Goal: Book appointment/travel/reservation

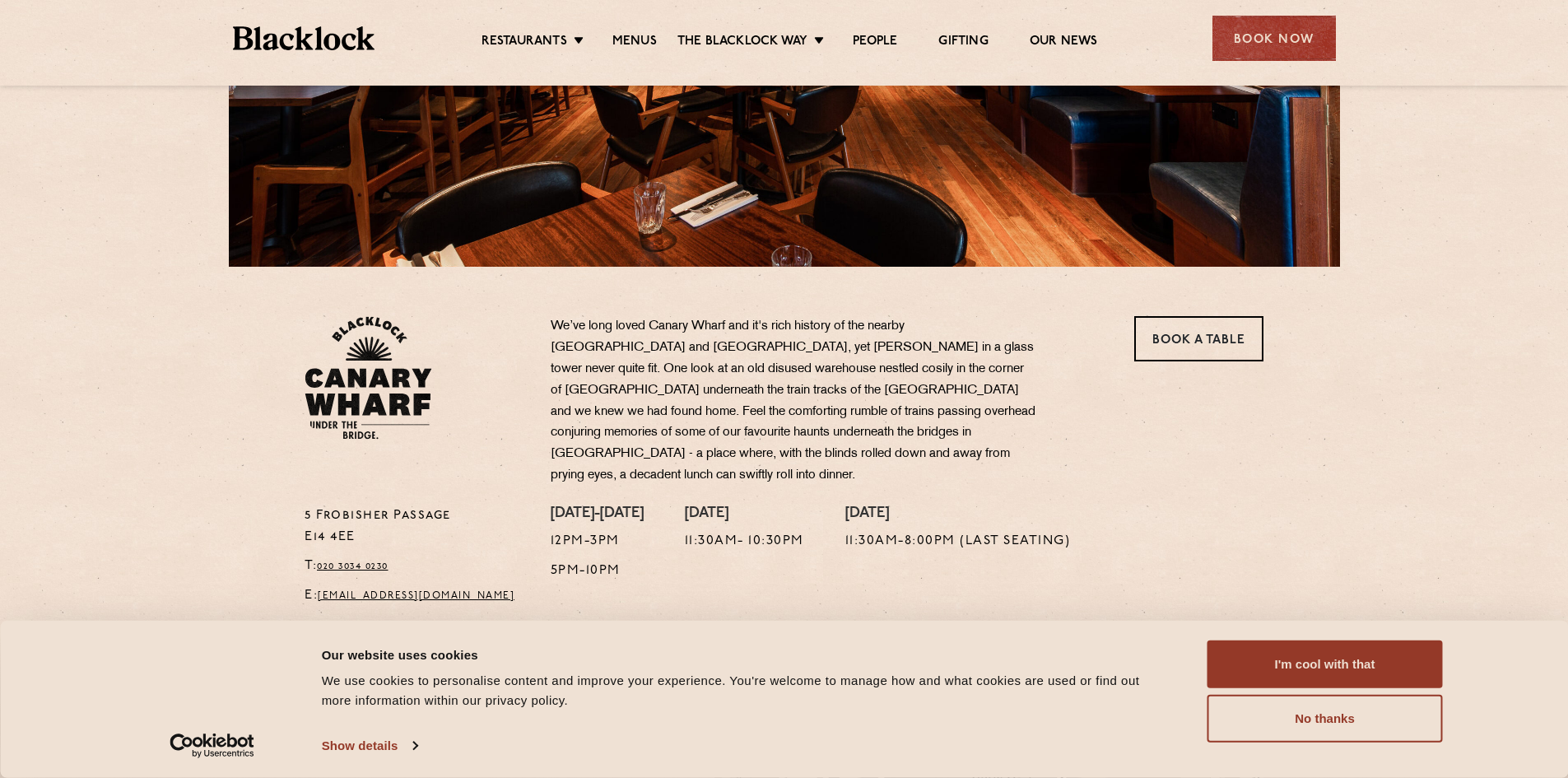
scroll to position [412, 0]
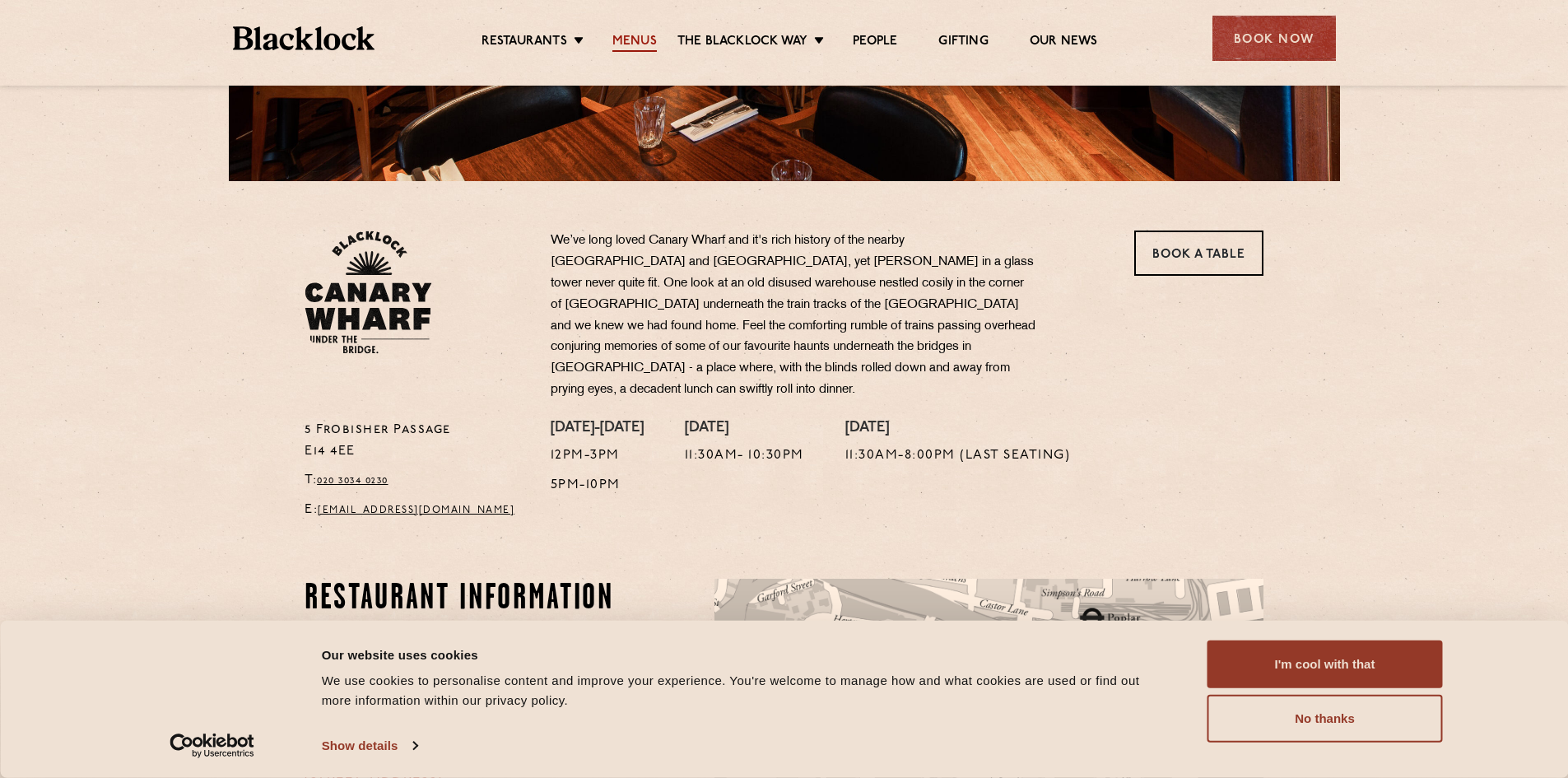
click at [624, 40] on link "Menus" at bounding box center [635, 43] width 44 height 18
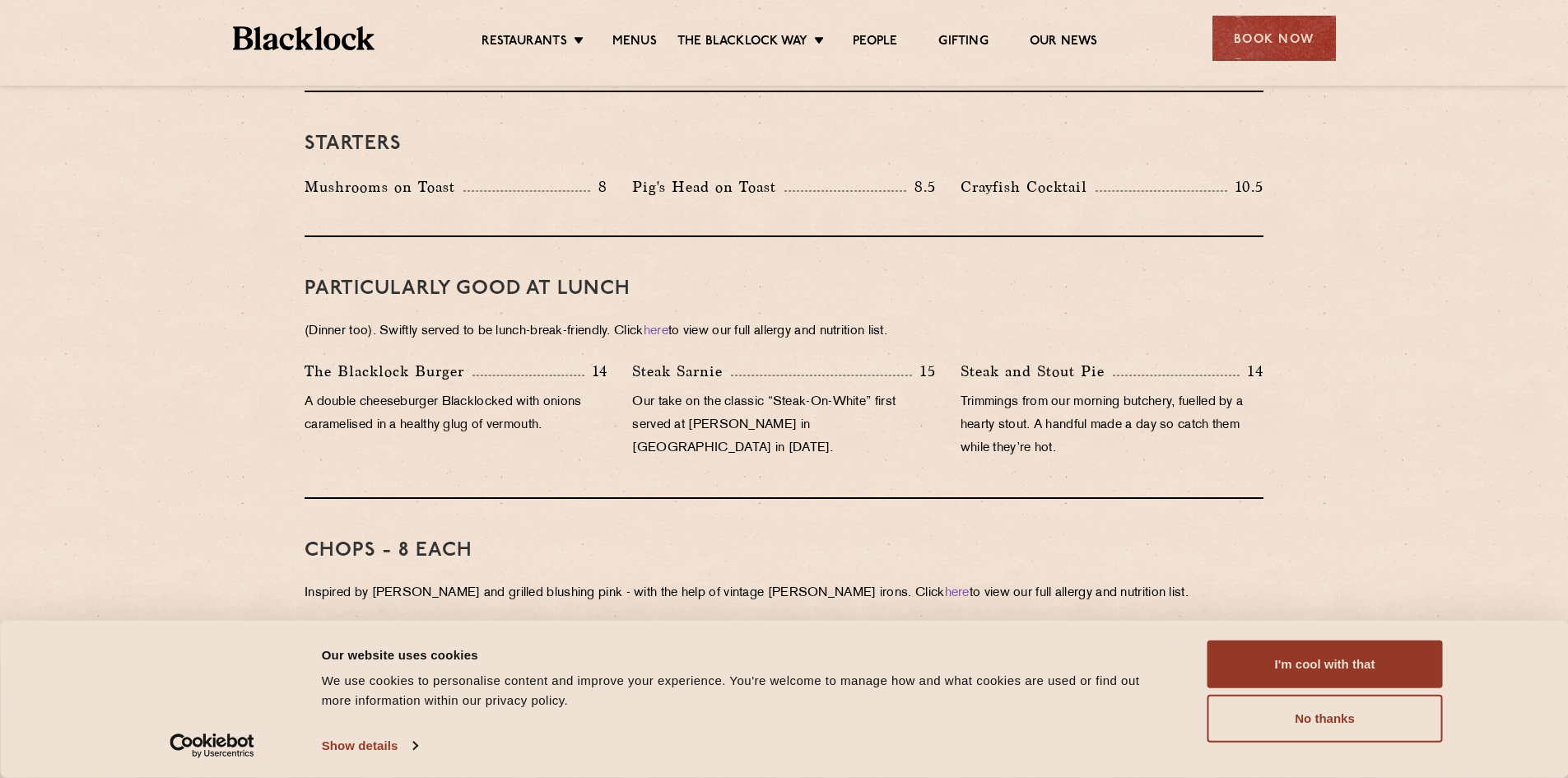
scroll to position [906, 0]
click at [458, 389] on p "A double cheeseburger Blacklocked with onions caramelised in a healthy glug of …" at bounding box center [455, 413] width 302 height 46
click at [1123, 389] on p "Trimmings from our morning butchery, fuelled by a hearty stout. A handful made …" at bounding box center [1111, 424] width 302 height 70
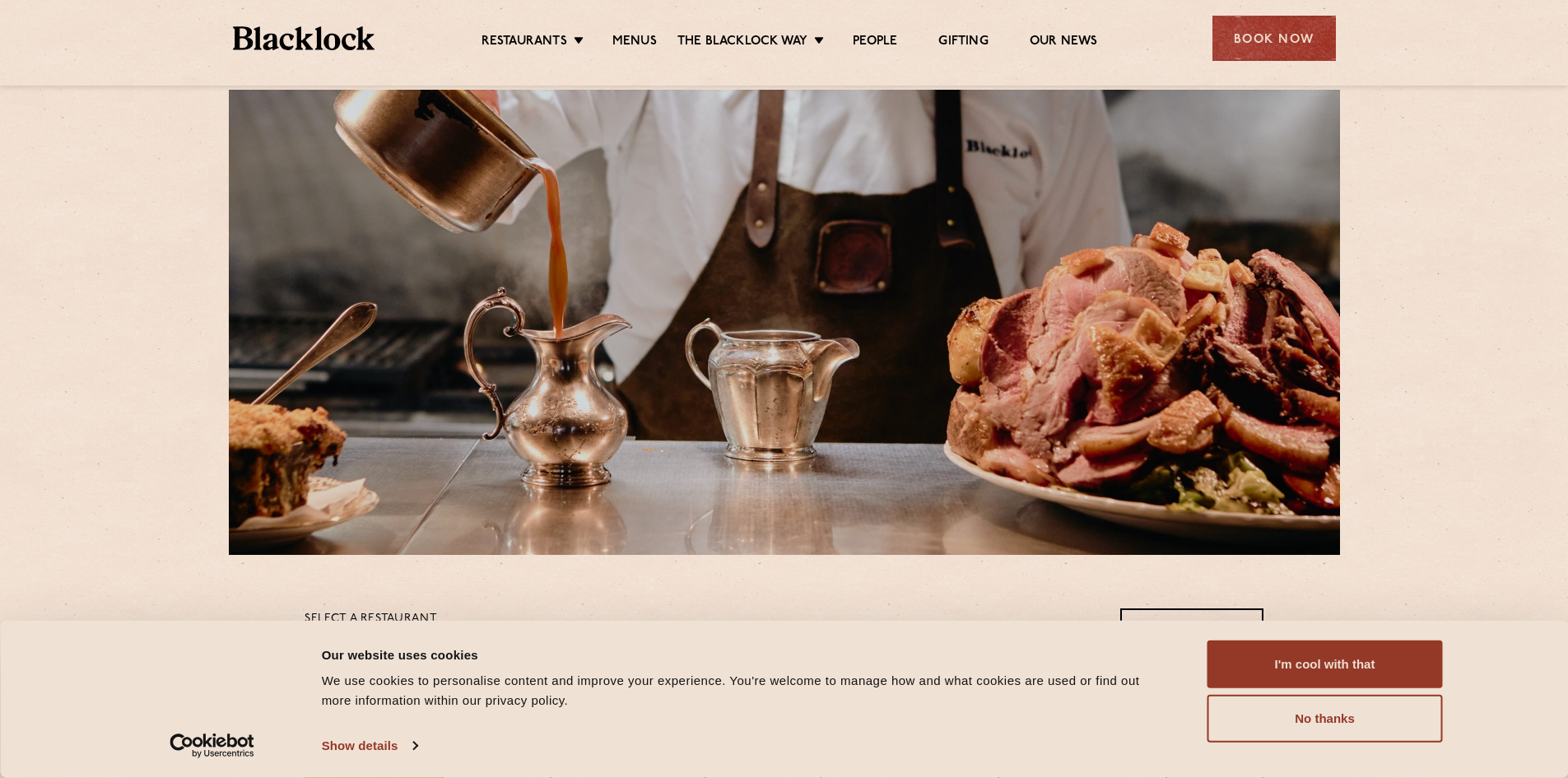
scroll to position [0, 0]
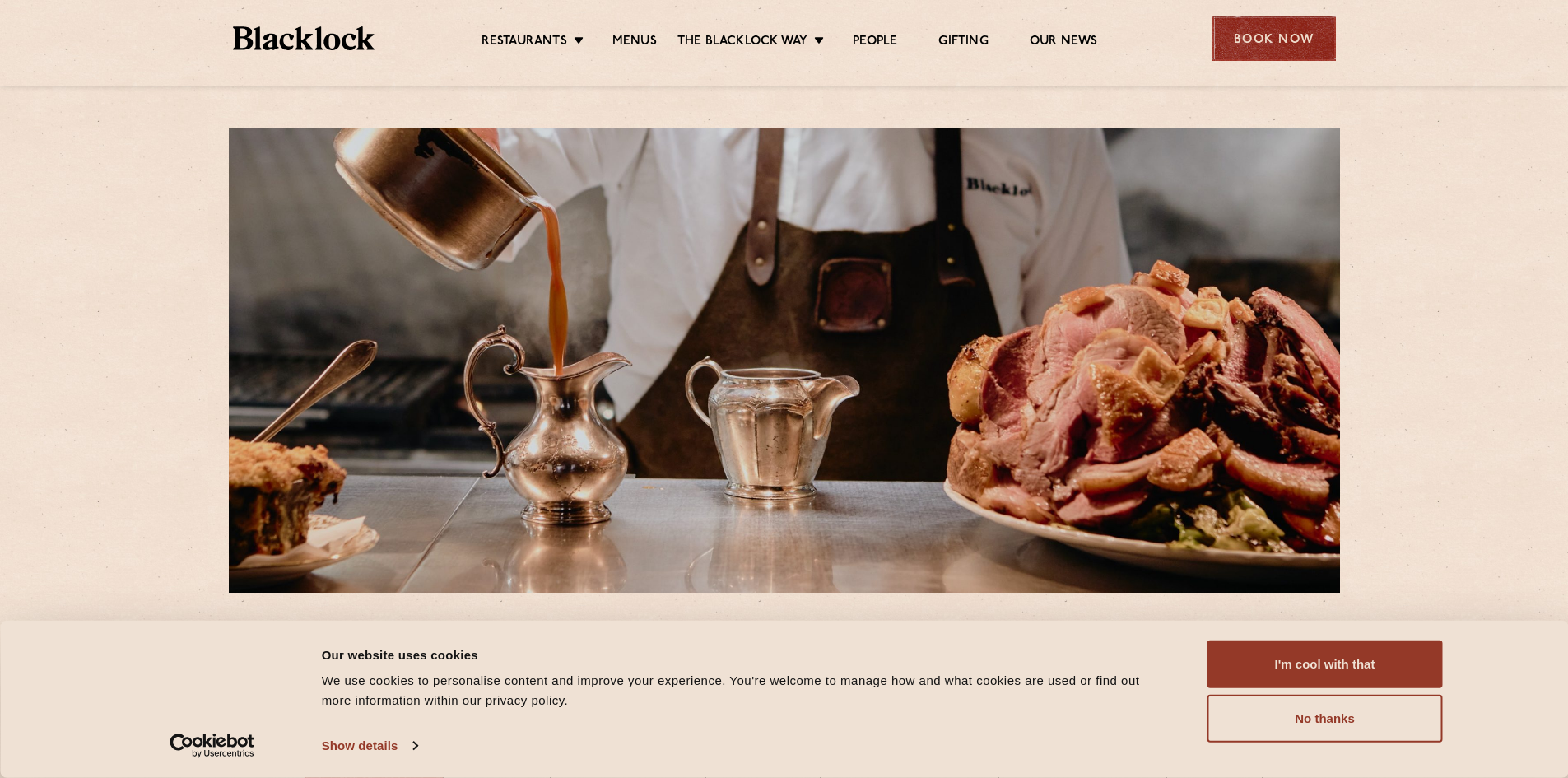
click at [1270, 26] on div "Book Now" at bounding box center [1274, 38] width 124 height 45
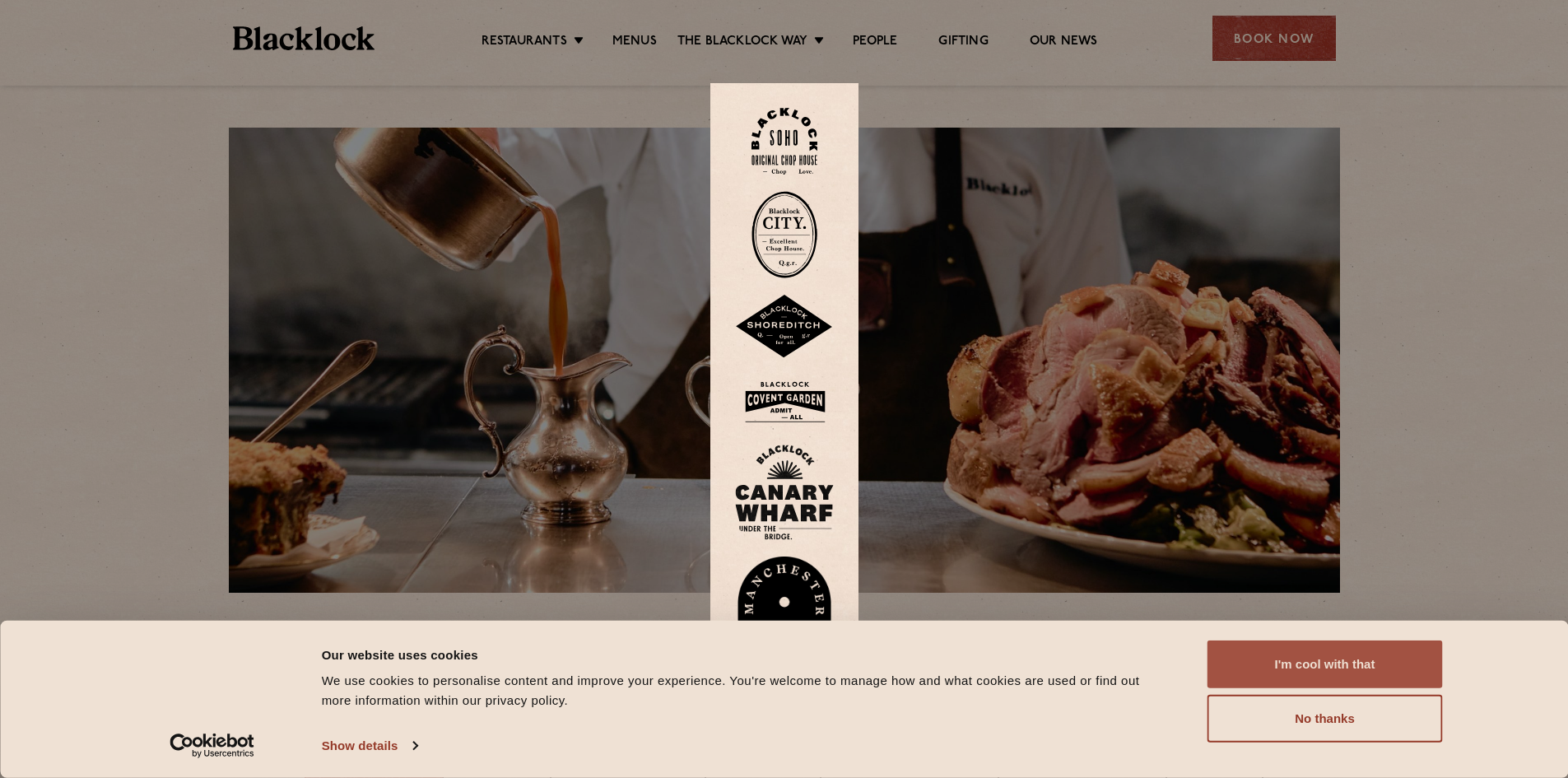
click at [1322, 674] on button "I'm cool with that" at bounding box center [1326, 664] width 236 height 47
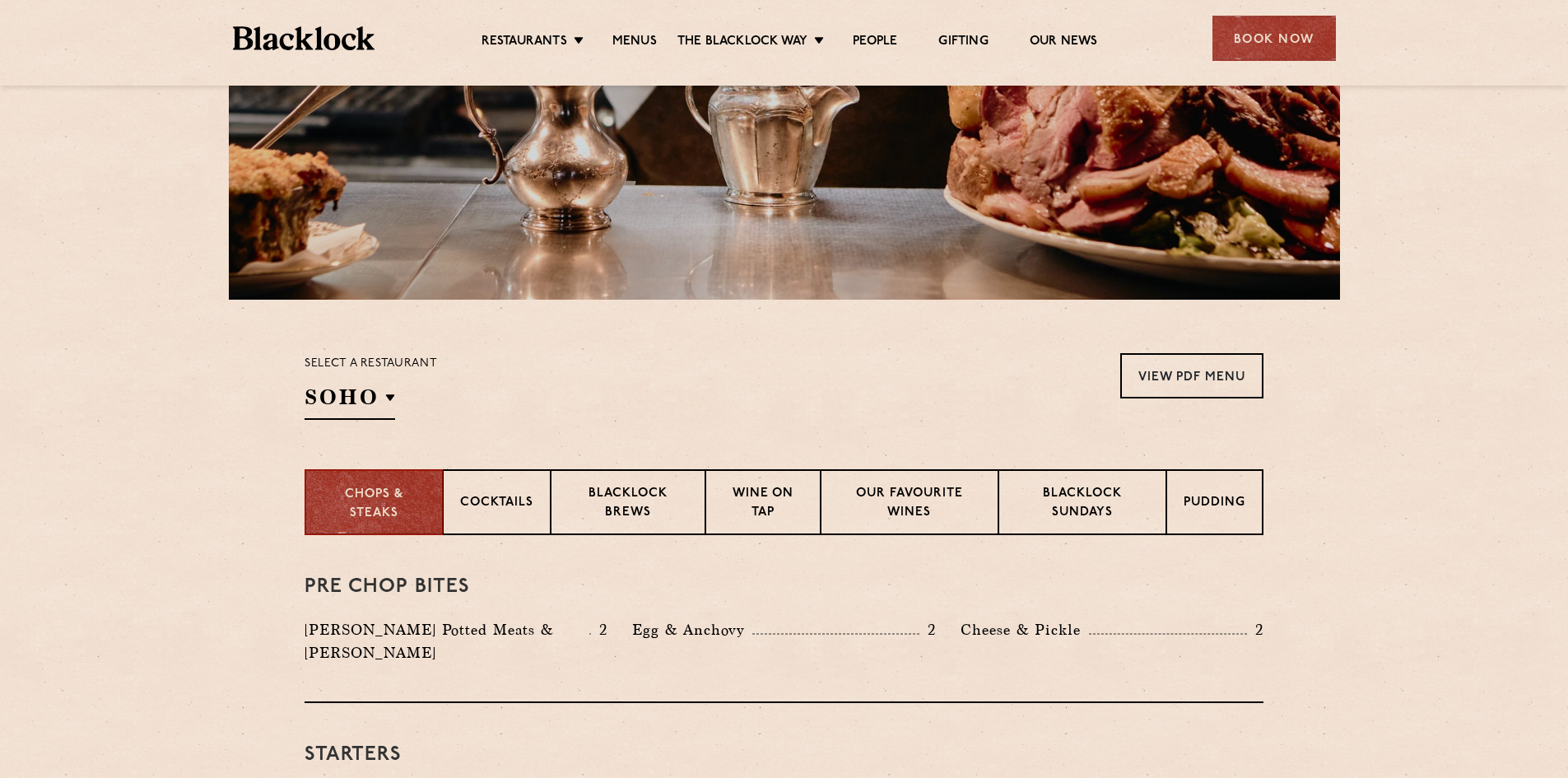
scroll to position [82, 0]
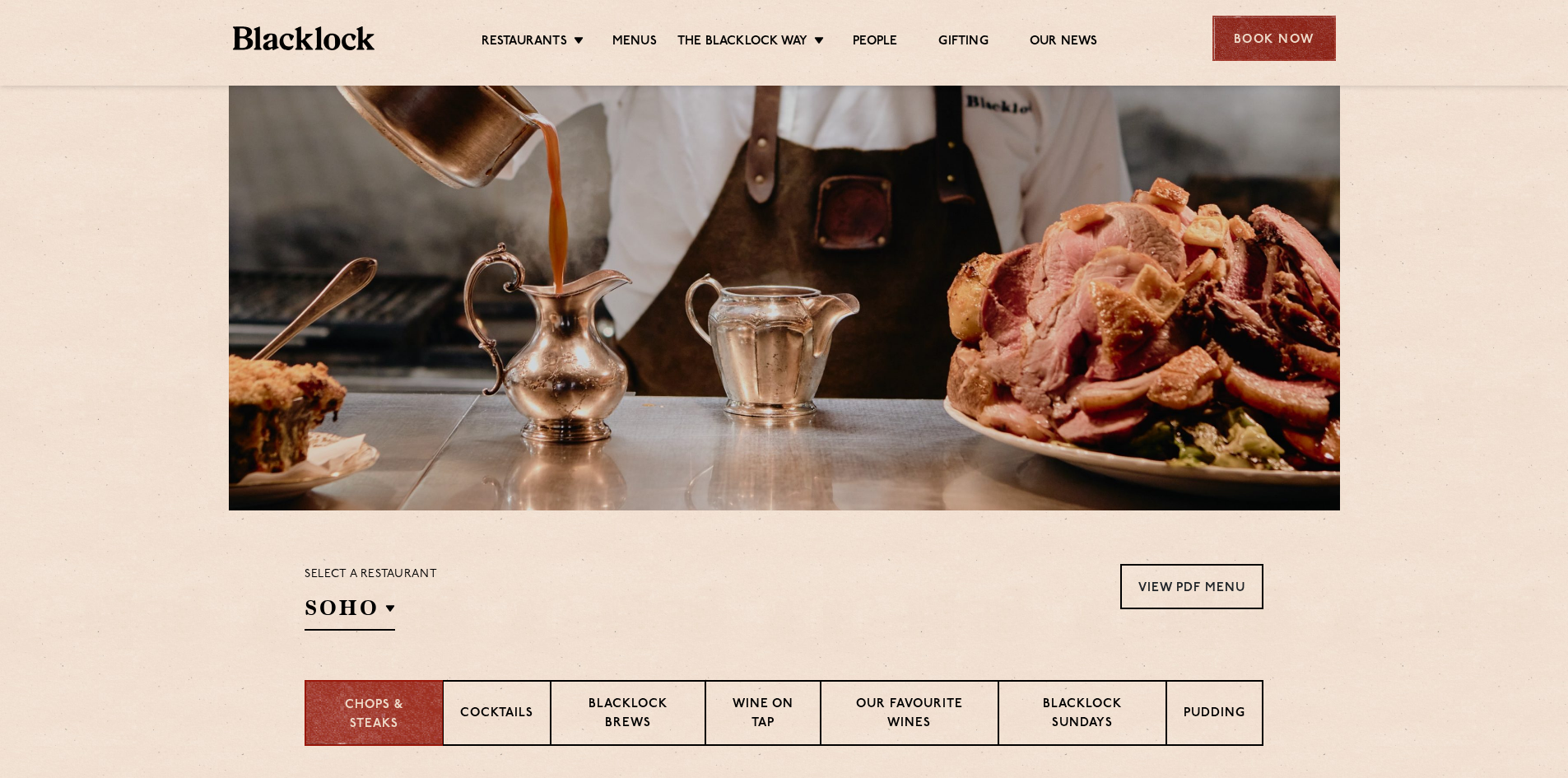
click at [1258, 50] on div "Book Now" at bounding box center [1274, 38] width 124 height 45
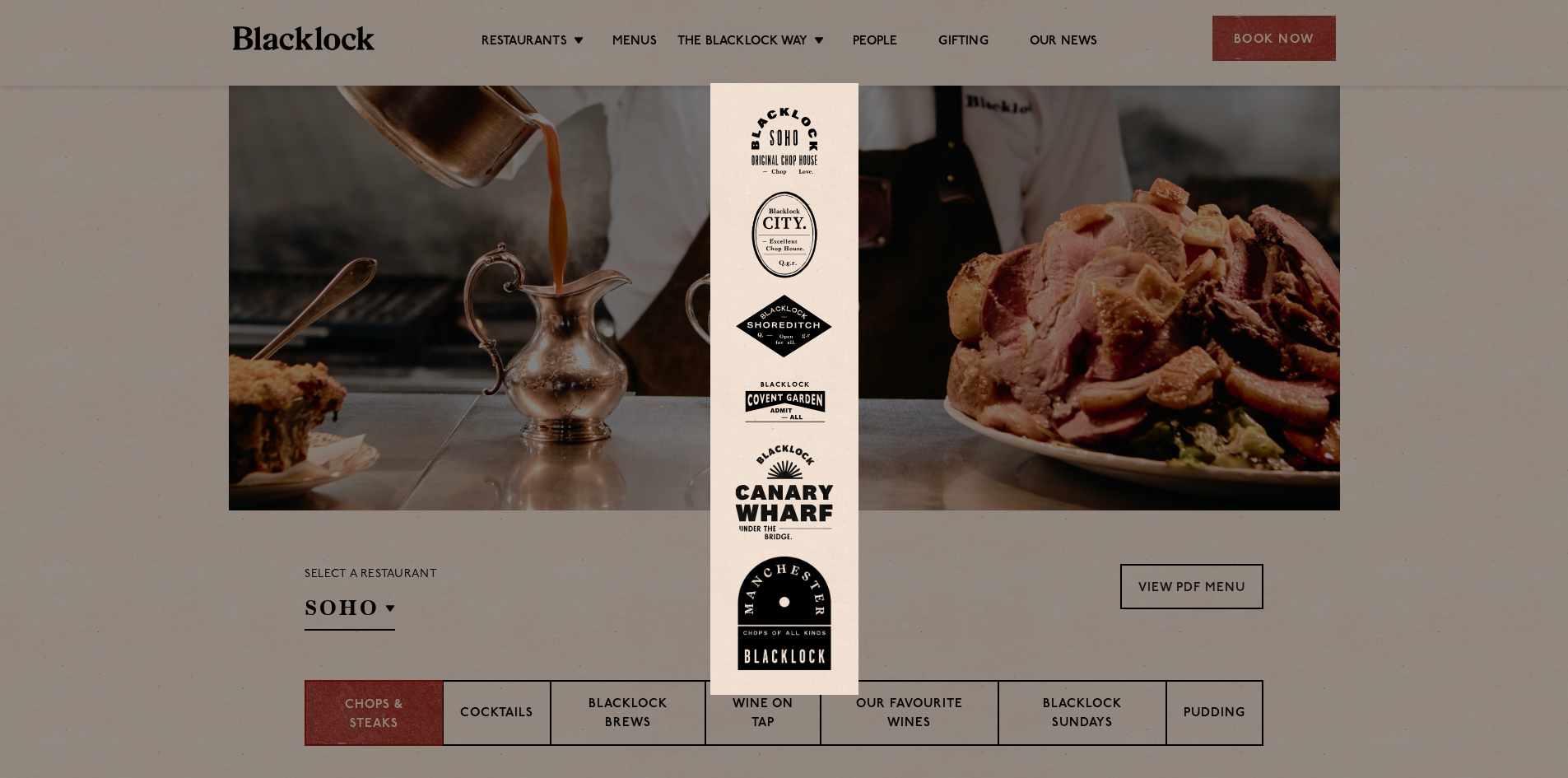
click at [790, 489] on img at bounding box center [784, 492] width 99 height 96
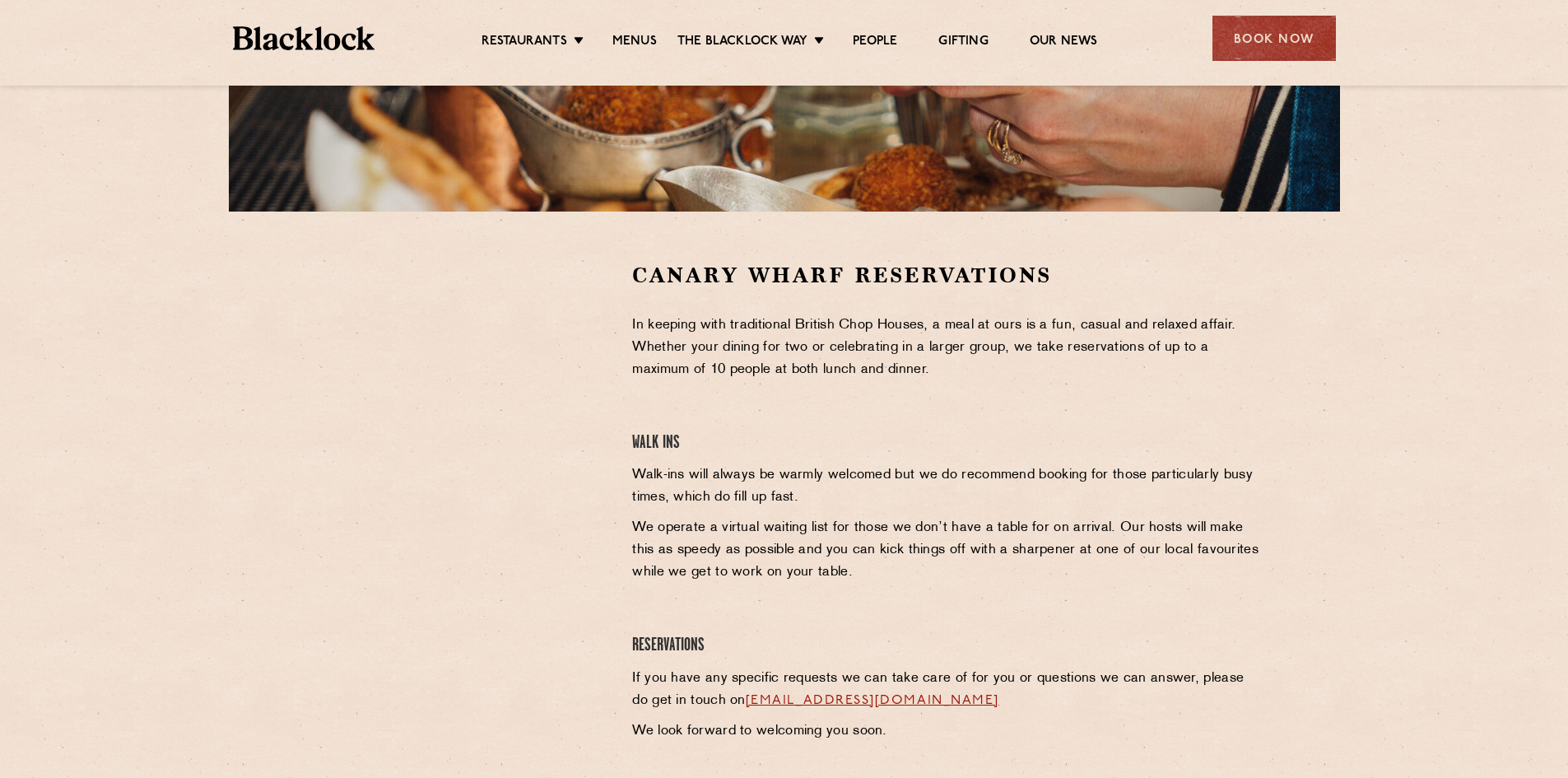
scroll to position [412, 0]
